Goal: Task Accomplishment & Management: Manage account settings

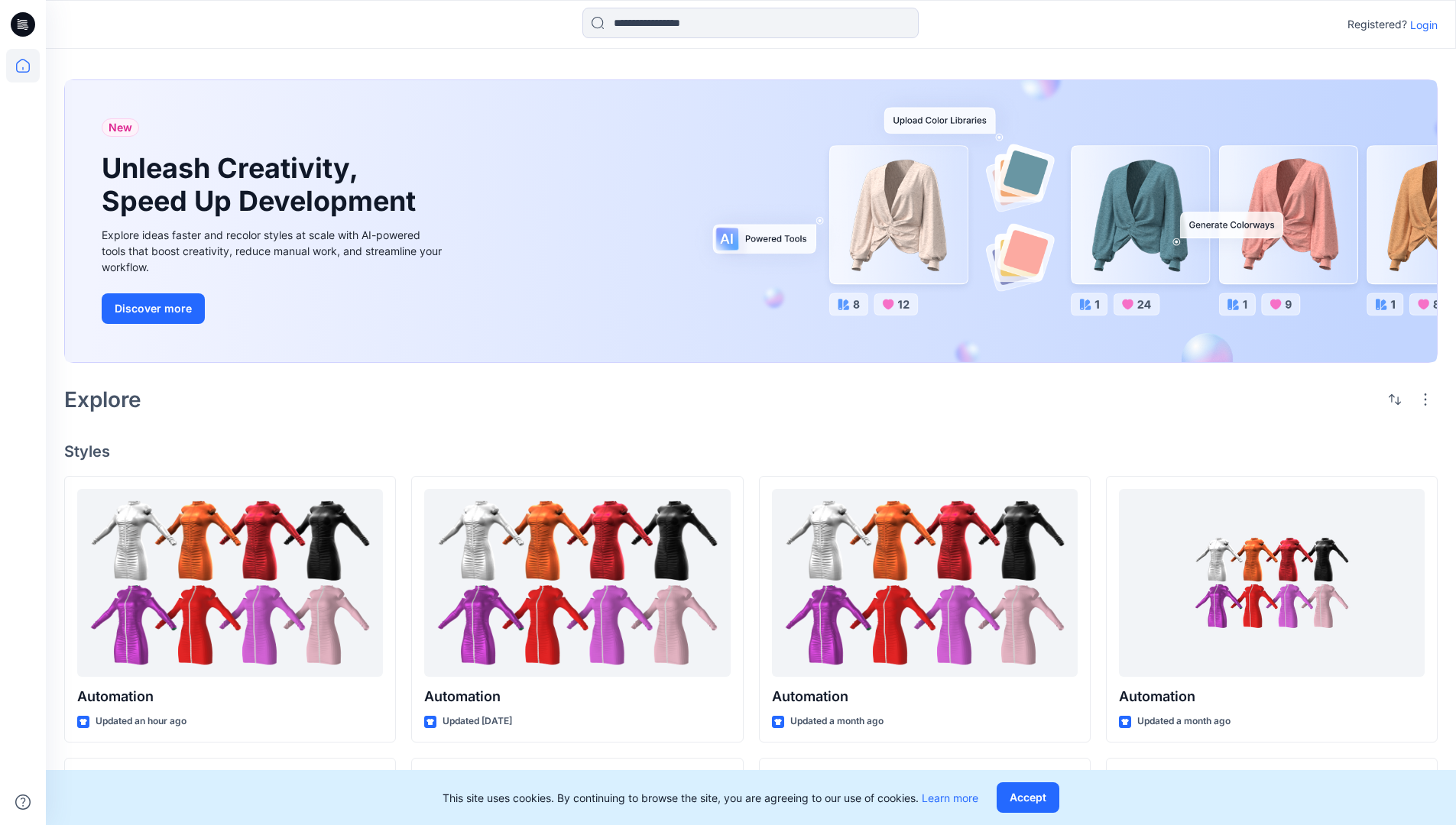
click at [1420, 24] on p "Login" at bounding box center [1424, 25] width 28 height 16
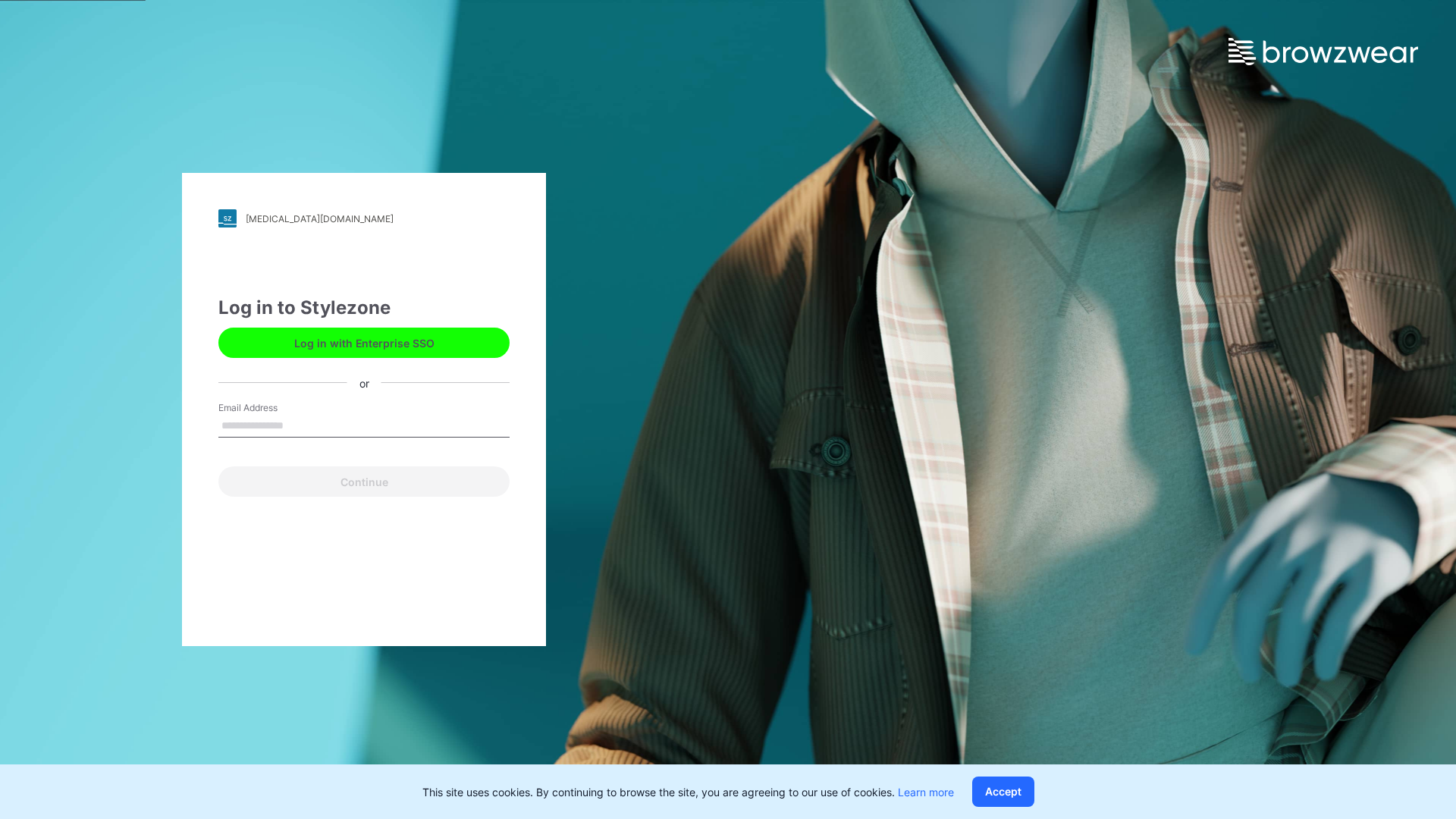
click at [300, 424] on input "Email Address" at bounding box center [364, 426] width 291 height 23
type input "**********"
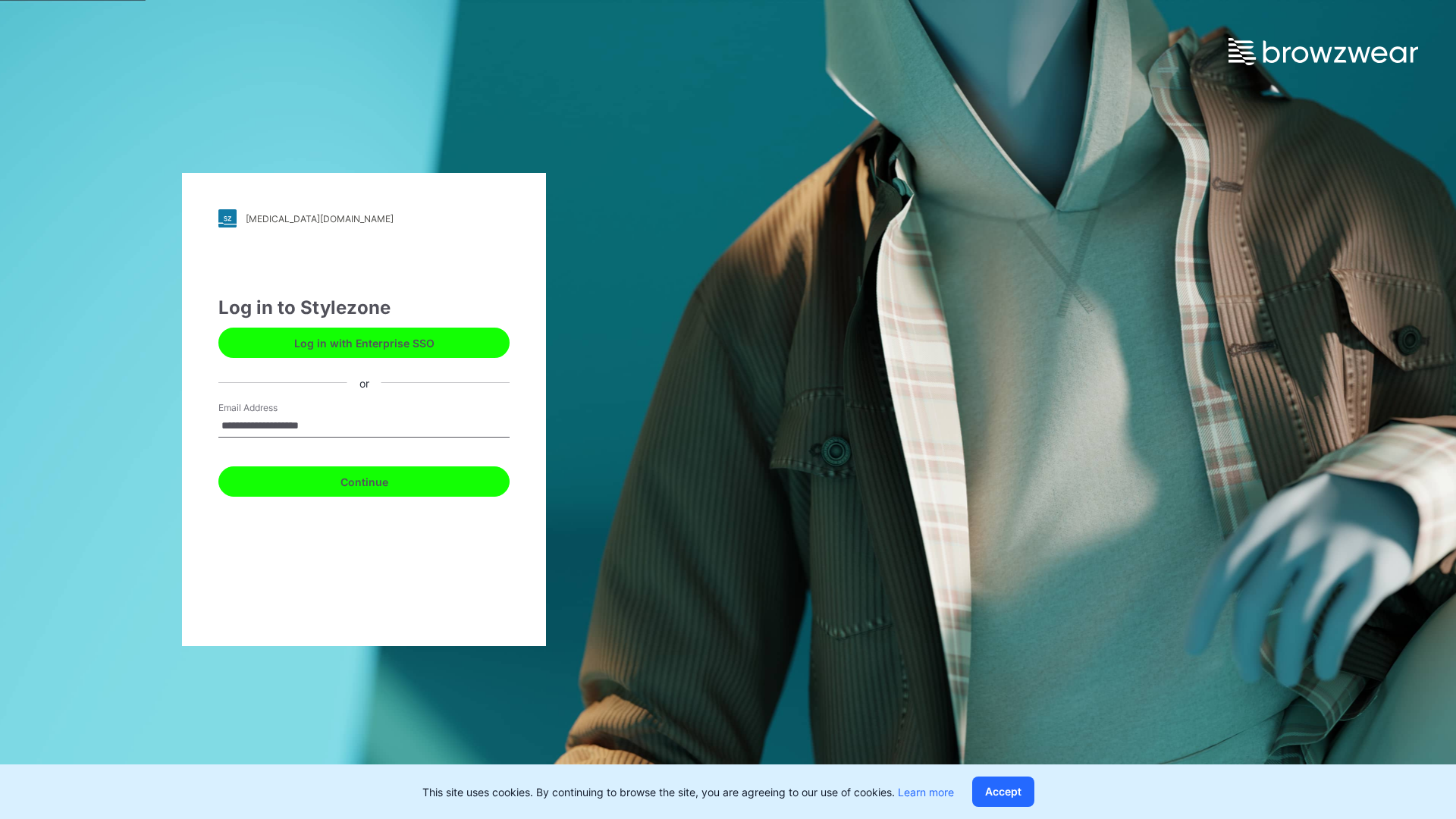
click at [381, 479] on button "Continue" at bounding box center [364, 482] width 291 height 31
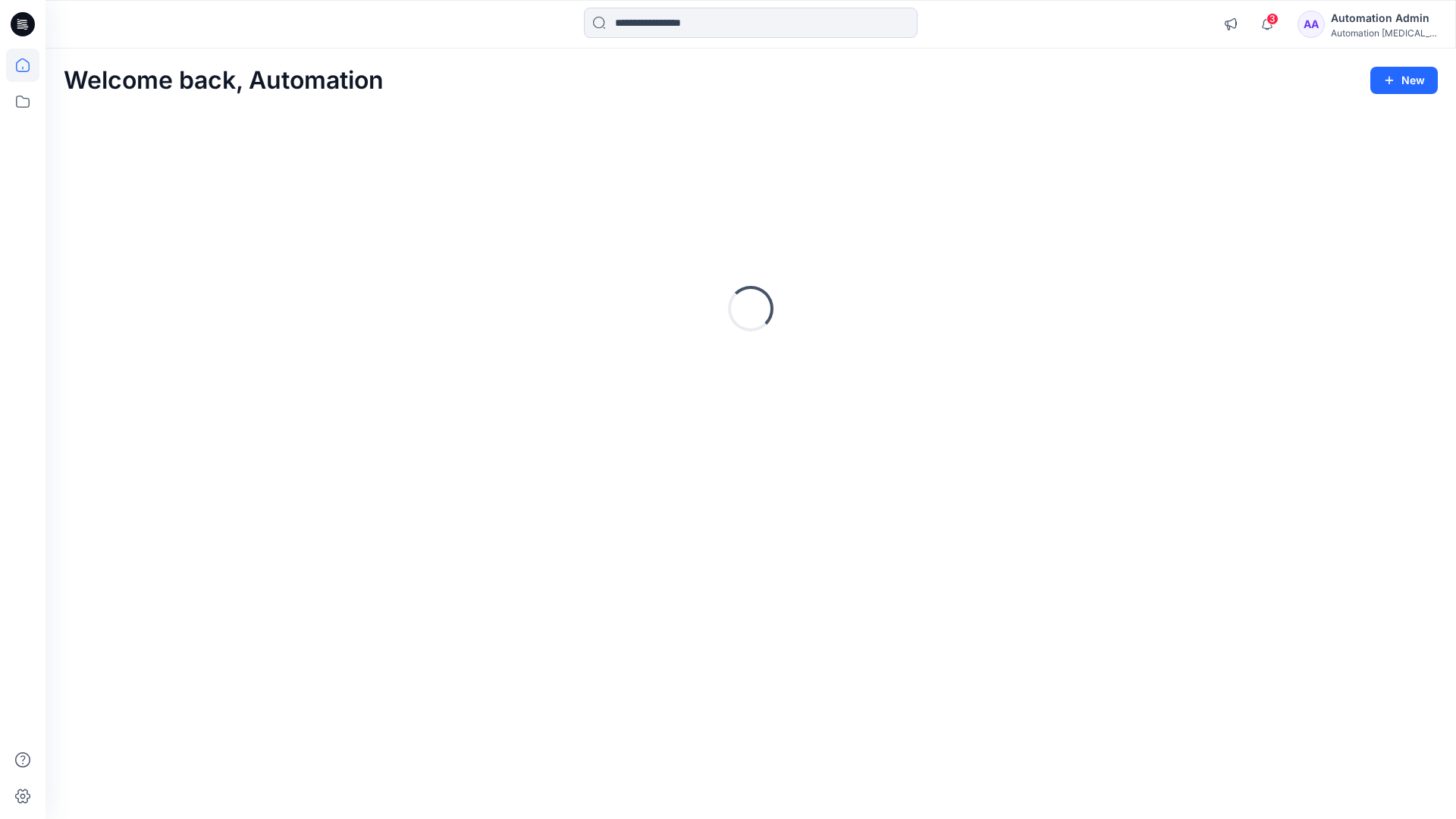
click at [29, 65] on icon at bounding box center [23, 65] width 14 height 14
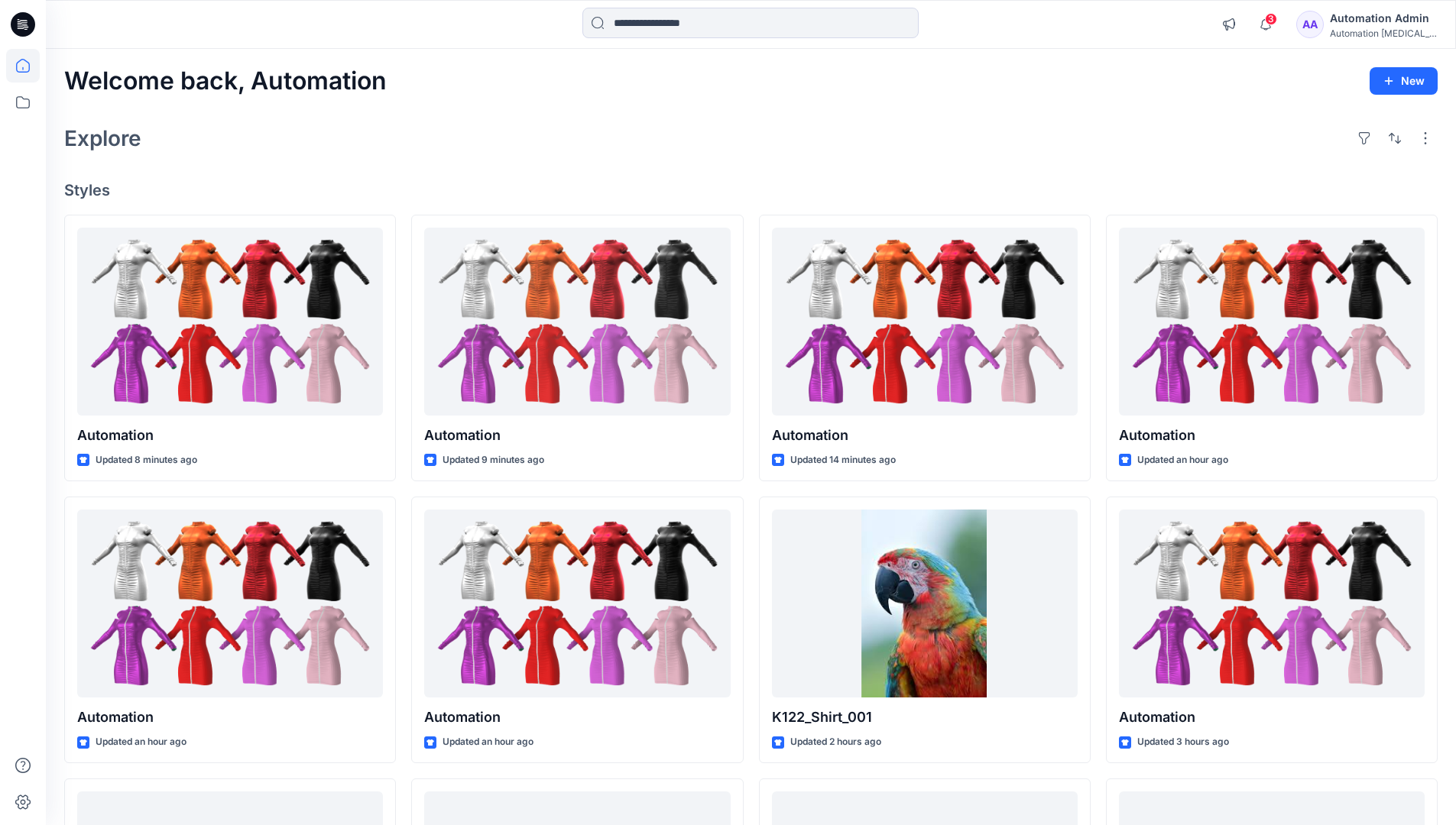
click at [1373, 26] on div "Automation Admin" at bounding box center [1383, 18] width 107 height 19
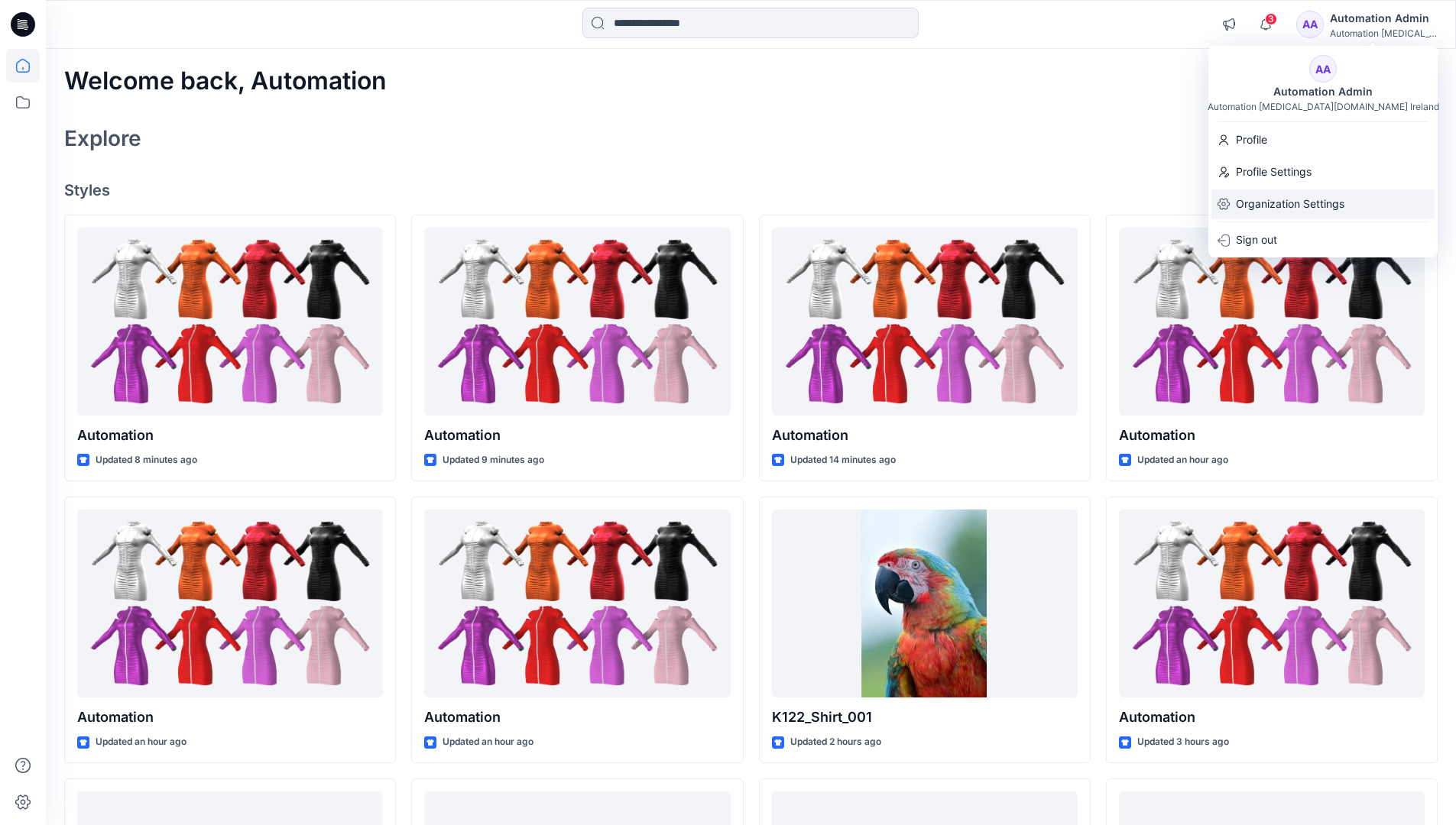
click at [1348, 200] on div "Organization Settings" at bounding box center [1323, 204] width 223 height 29
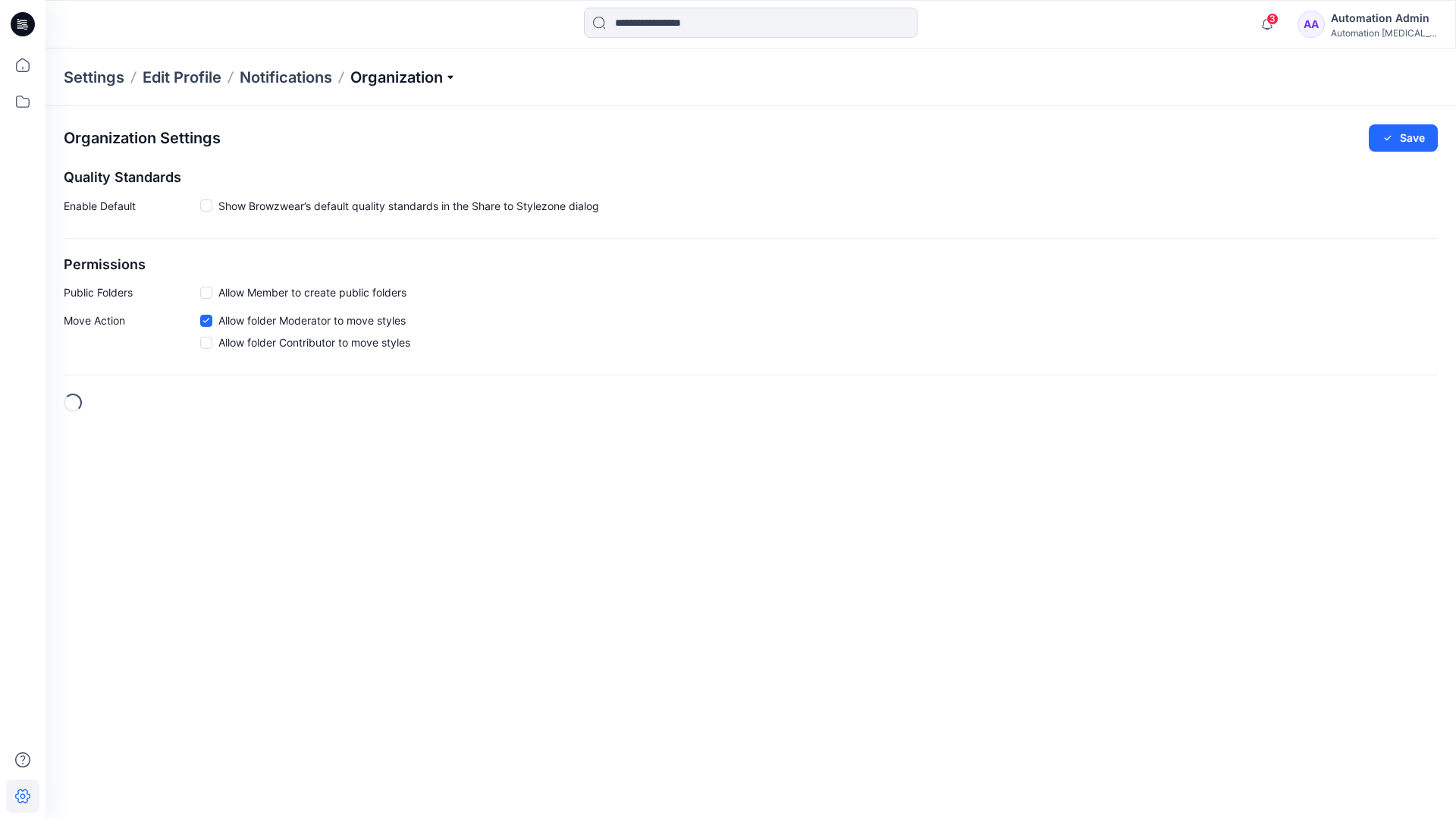
click at [444, 81] on p "Organization" at bounding box center [403, 78] width 106 height 21
click at [344, 262] on link "User Roles" at bounding box center [406, 264] width 222 height 31
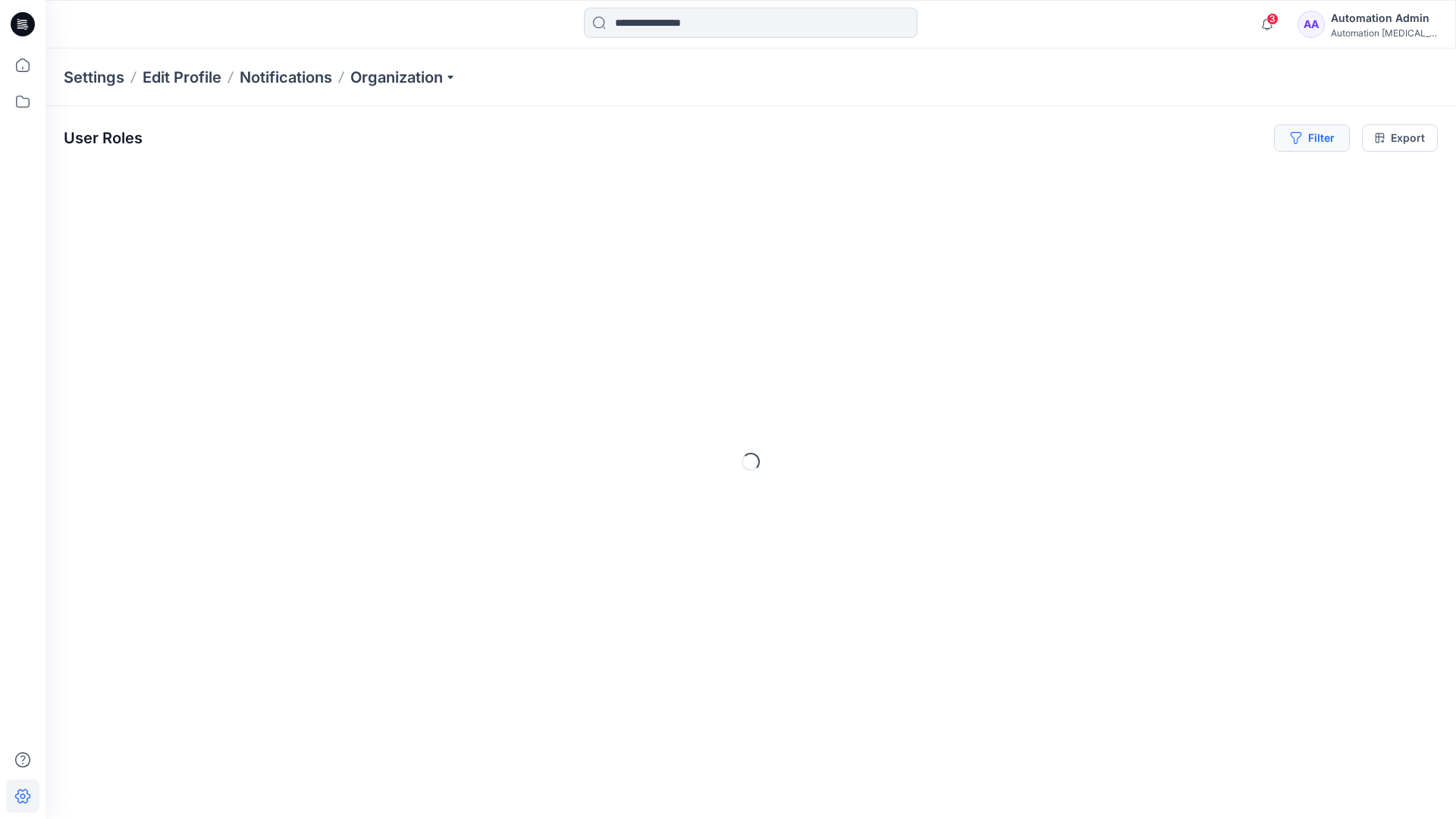
click at [1323, 143] on button "Filter" at bounding box center [1312, 138] width 76 height 27
click at [1120, 177] on div at bounding box center [1081, 178] width 156 height 19
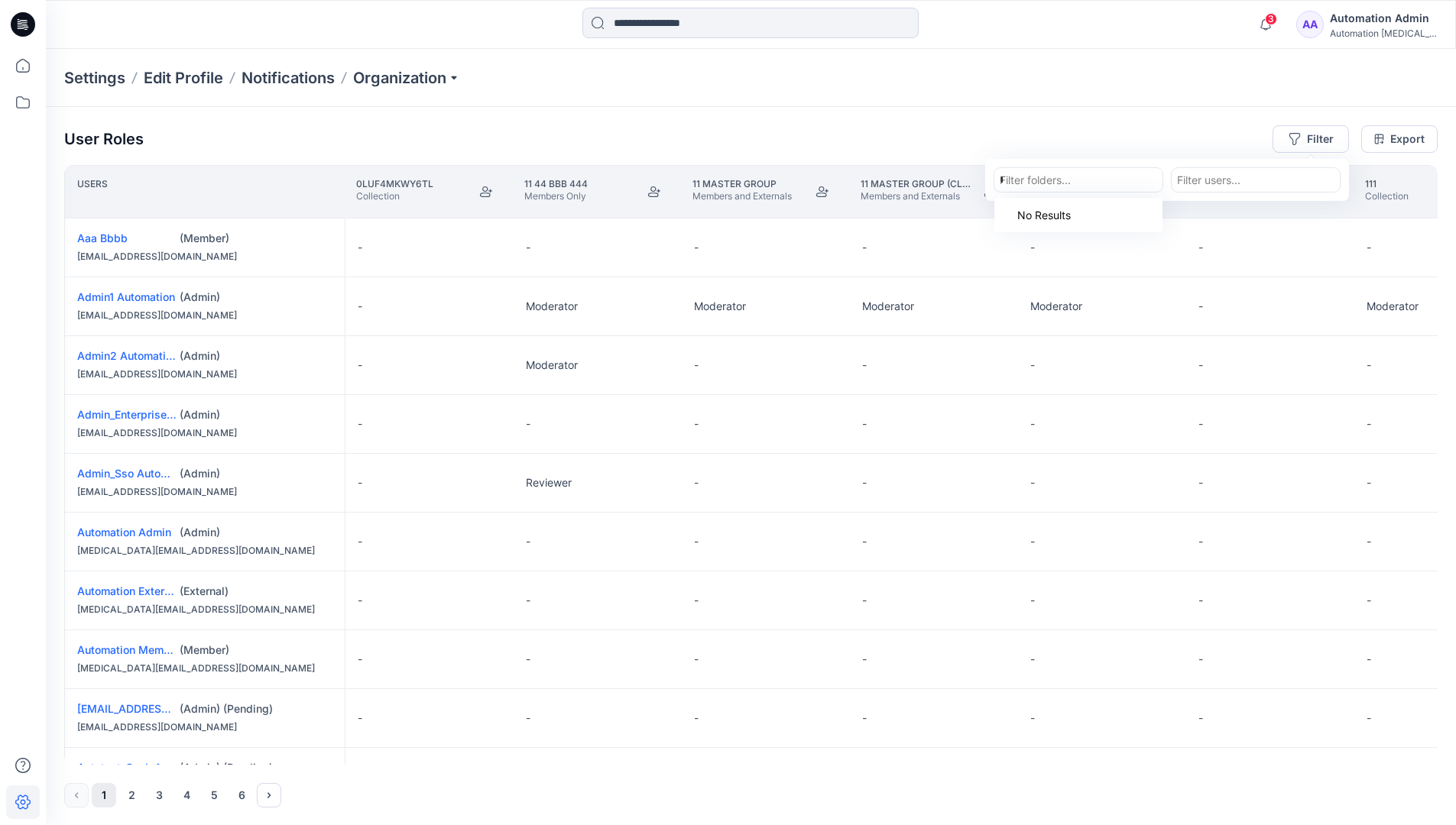
type input "**********"
click at [1095, 207] on div "Automation testim.io" at bounding box center [1079, 223] width 150 height 33
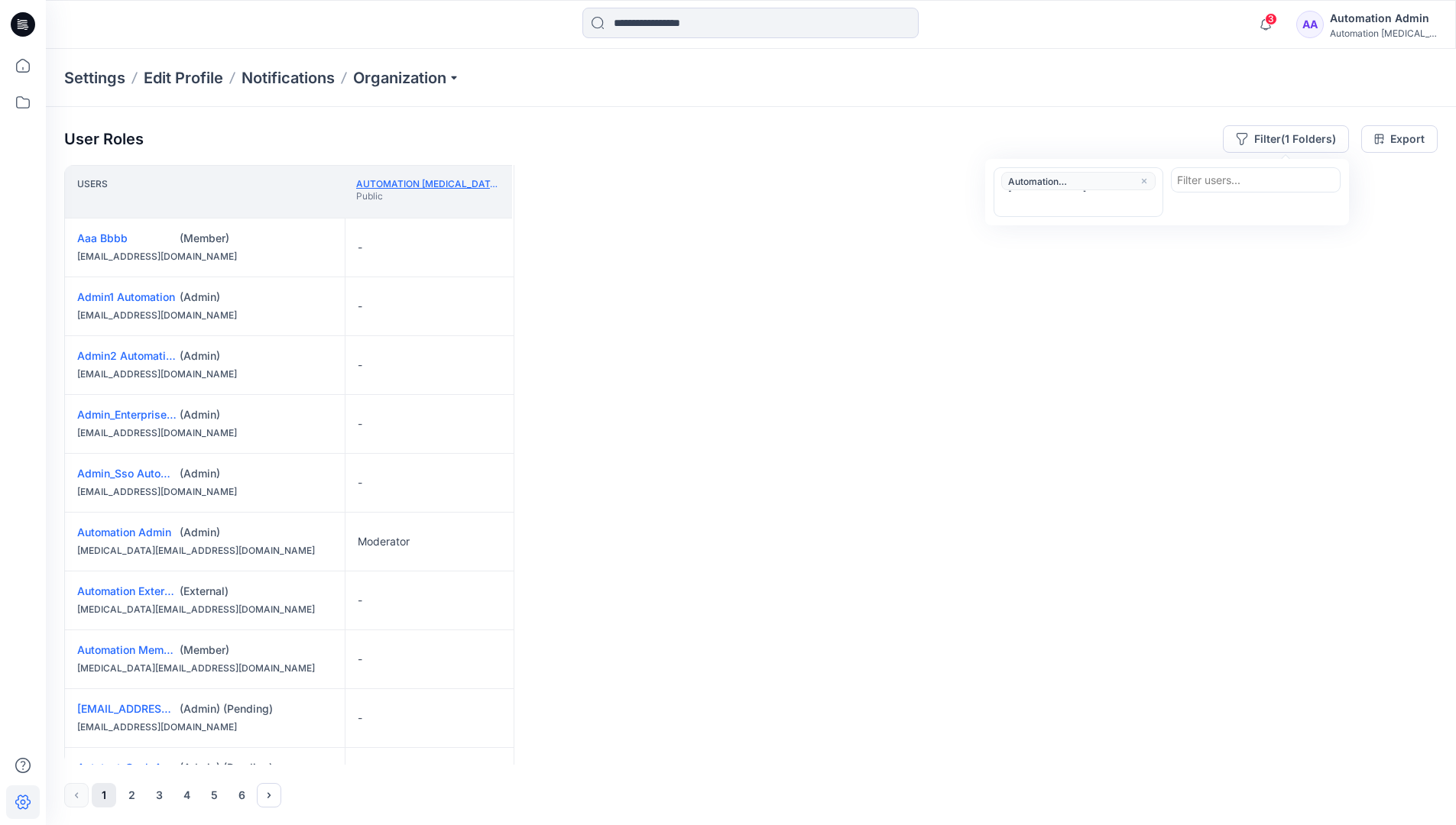
click at [455, 182] on link "Automation testim.io" at bounding box center [466, 184] width 220 height 11
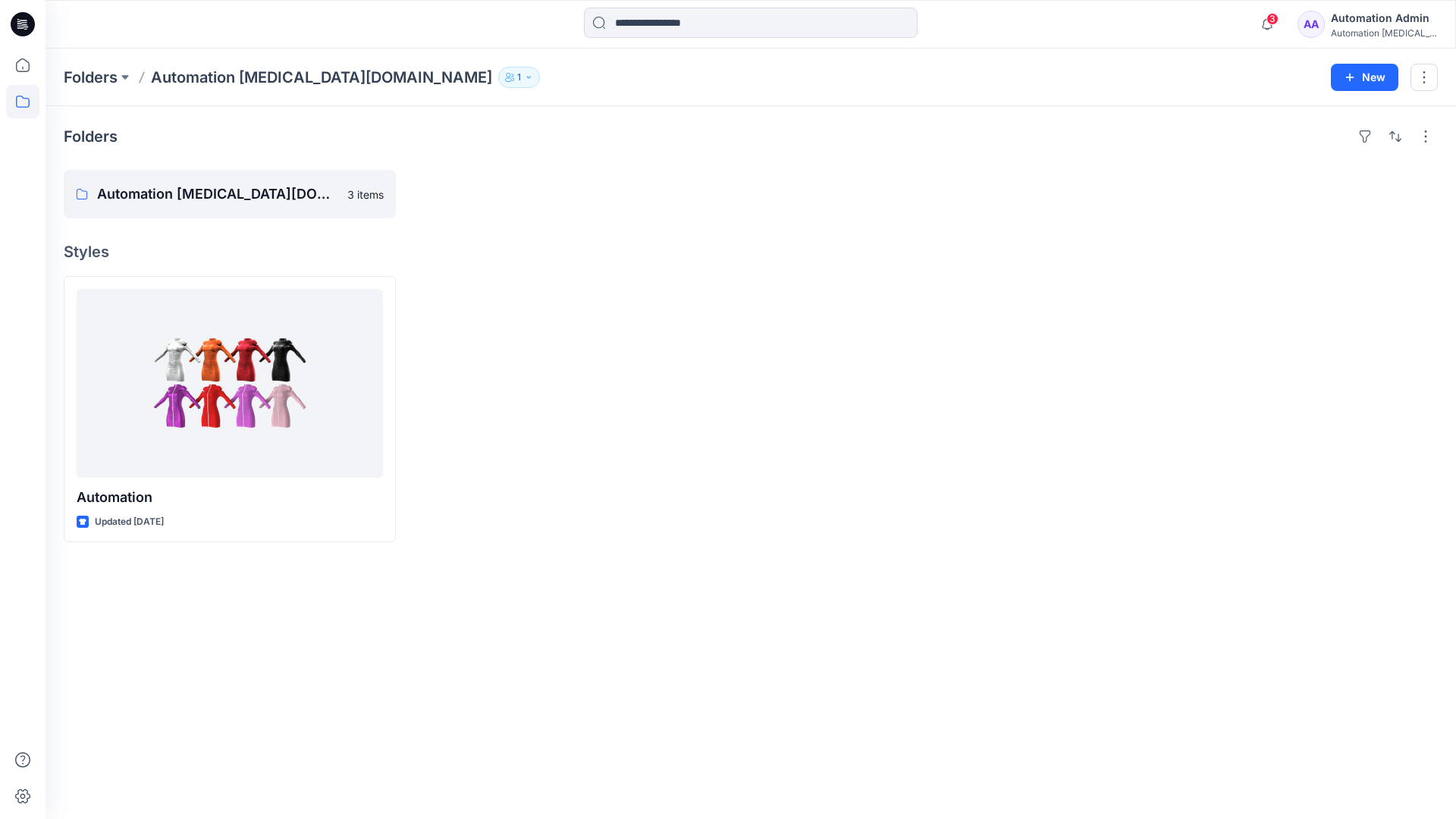
click at [1357, 27] on div "Automation testim..." at bounding box center [1383, 33] width 106 height 11
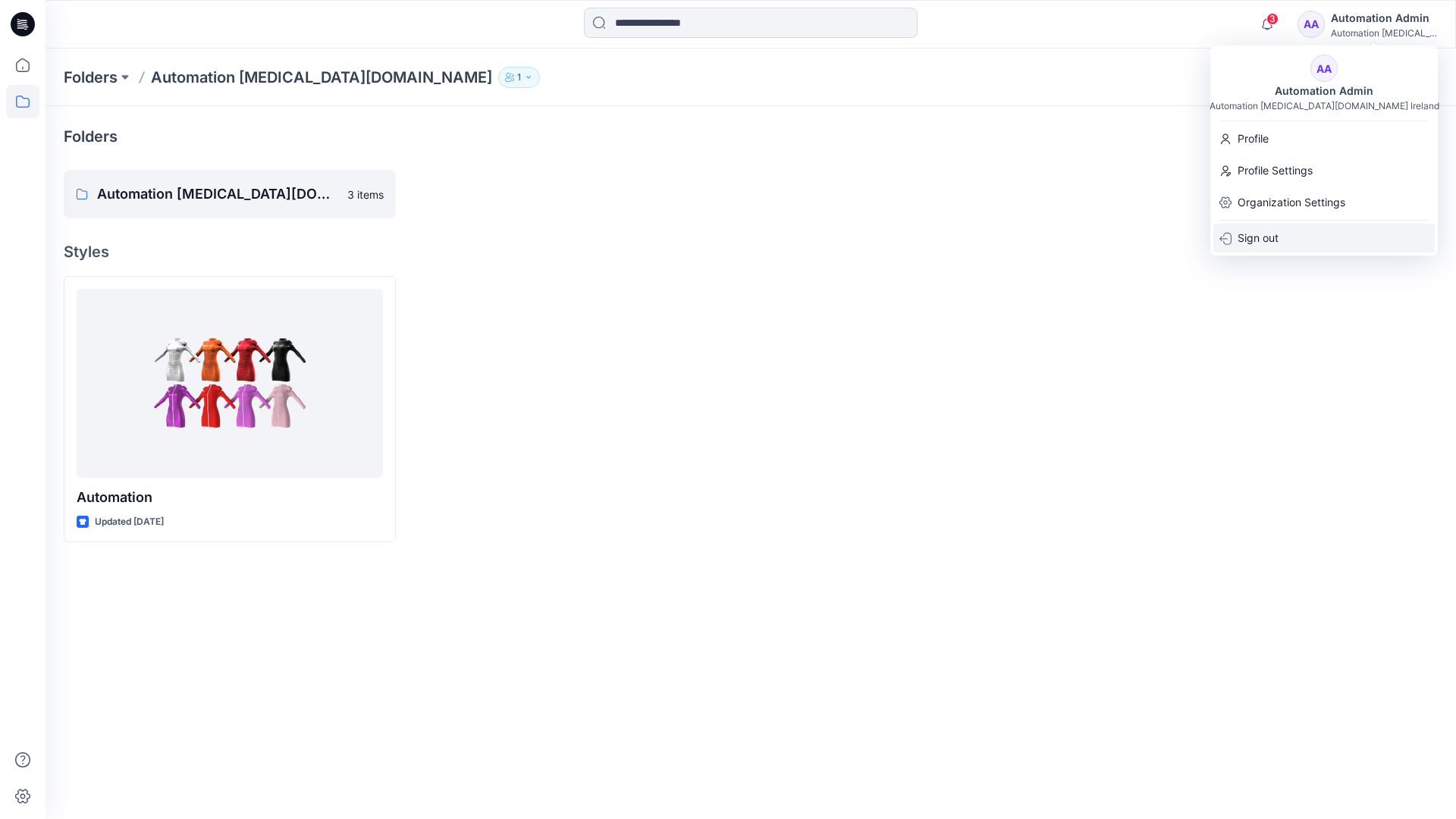
click at [1300, 235] on div "Sign out" at bounding box center [1324, 239] width 222 height 29
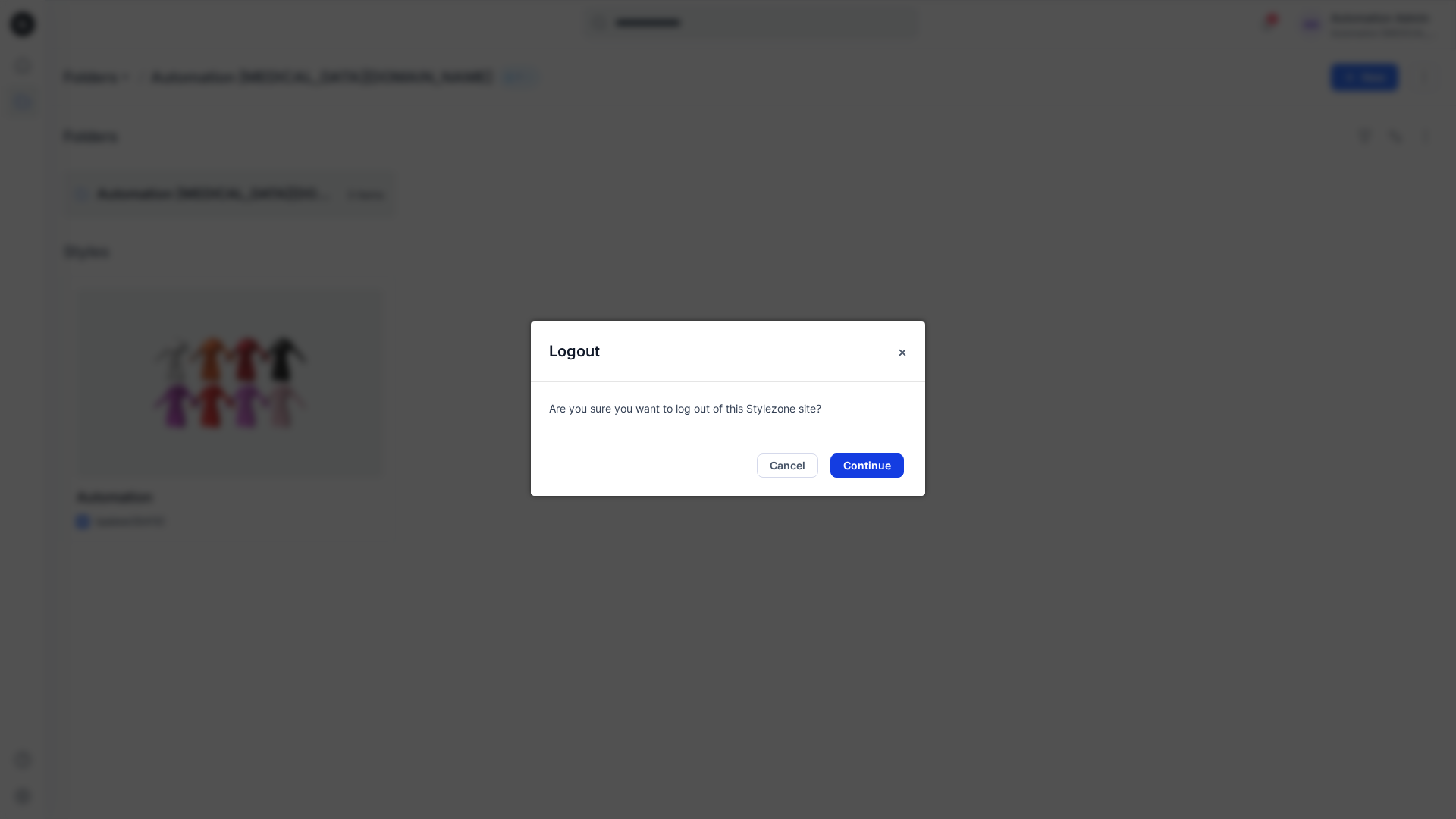
click at [902, 458] on button "Continue" at bounding box center [867, 466] width 74 height 24
